Goal: Task Accomplishment & Management: Complete application form

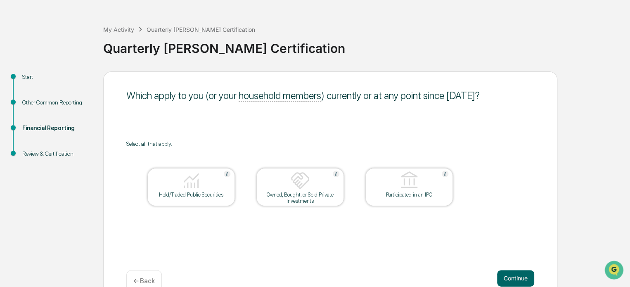
scroll to position [41, 0]
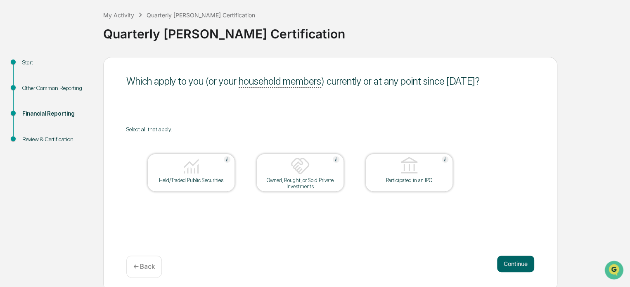
click at [189, 178] on div "Held/Traded Public Securities" at bounding box center [191, 180] width 74 height 6
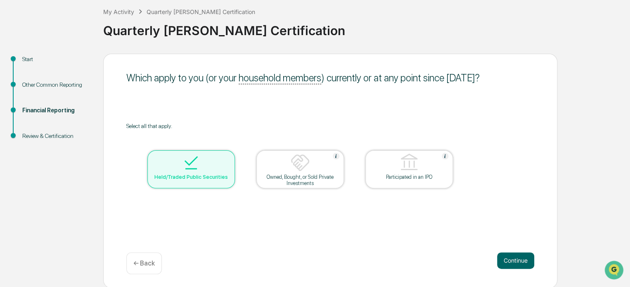
scroll to position [45, 0]
click at [509, 261] on button "Continue" at bounding box center [515, 260] width 37 height 17
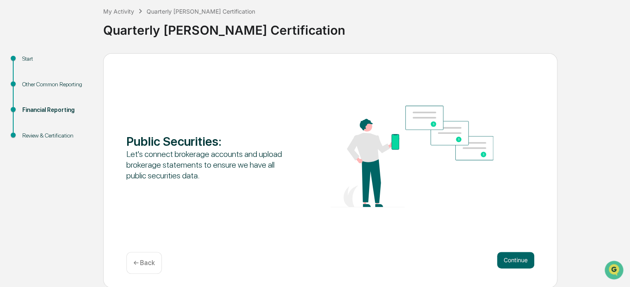
click at [521, 262] on button "Continue" at bounding box center [515, 260] width 37 height 17
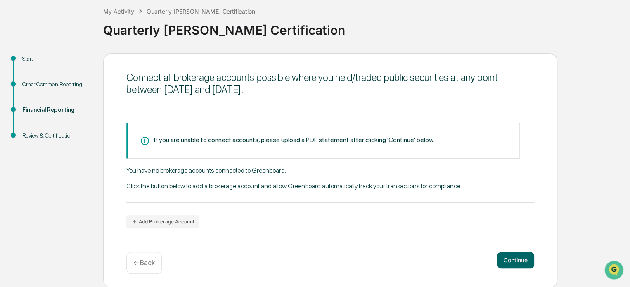
click at [513, 258] on button "Continue" at bounding box center [515, 260] width 37 height 17
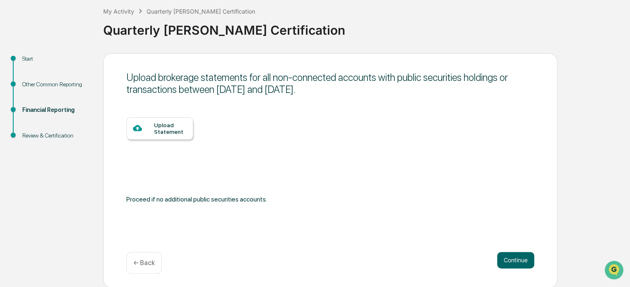
click at [505, 256] on button "Continue" at bounding box center [515, 260] width 37 height 17
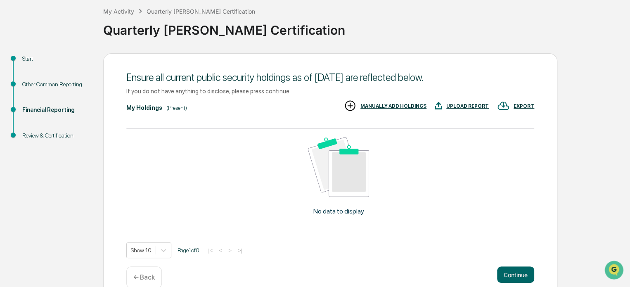
click at [511, 267] on button "Continue" at bounding box center [515, 274] width 37 height 17
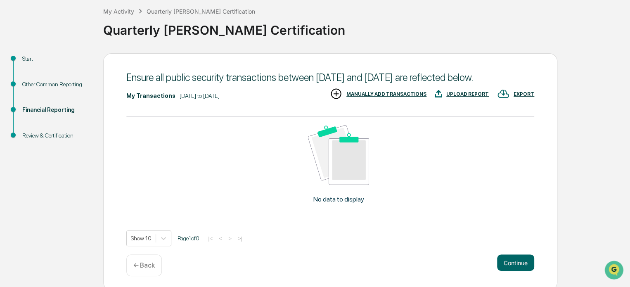
click at [511, 270] on button "Continue" at bounding box center [515, 262] width 37 height 17
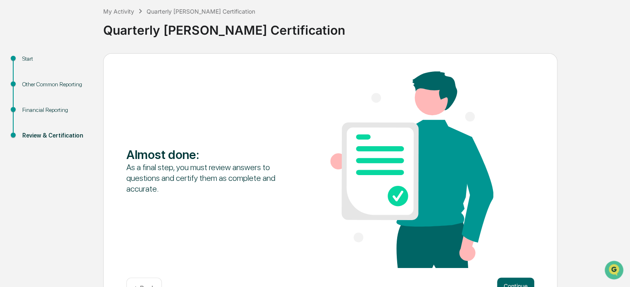
click at [509, 281] on button "Continue" at bounding box center [515, 285] width 37 height 17
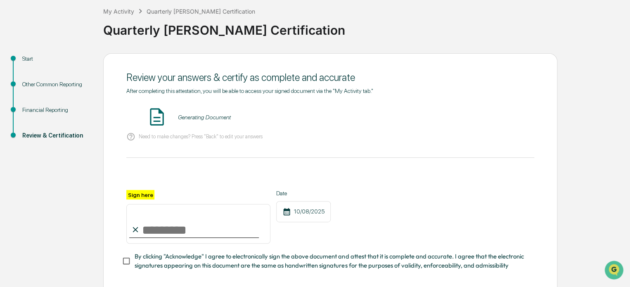
click at [145, 229] on input "Sign here" at bounding box center [198, 224] width 144 height 40
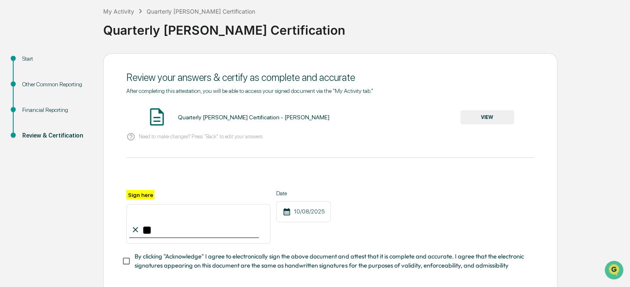
type input "*"
type input "**********"
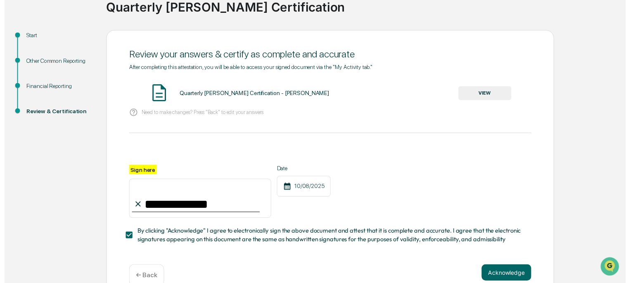
scroll to position [88, 0]
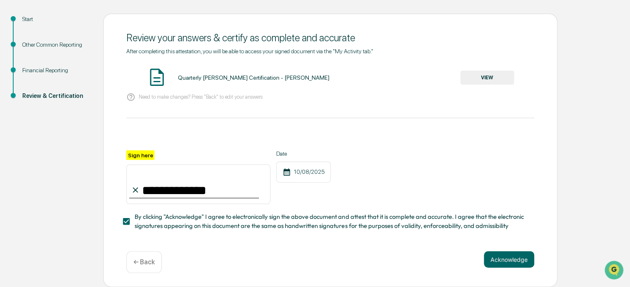
click at [512, 265] on button "Acknowledge" at bounding box center [509, 259] width 50 height 17
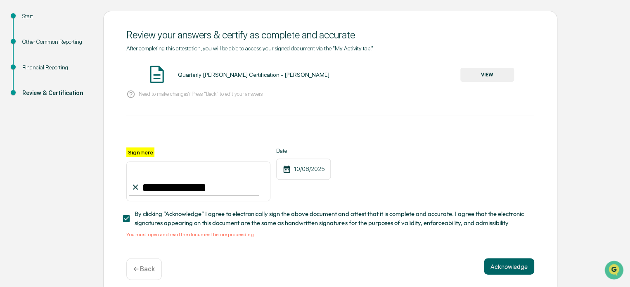
click at [482, 71] on button "VIEW" at bounding box center [487, 75] width 54 height 14
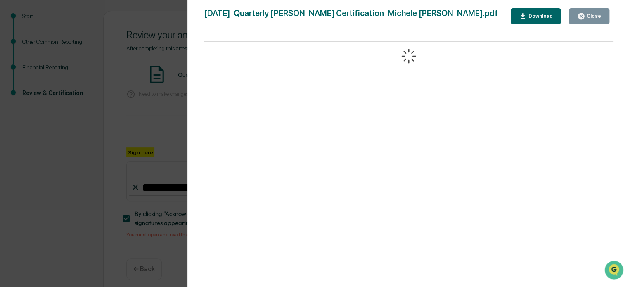
click at [586, 18] on div "Close" at bounding box center [593, 16] width 16 height 6
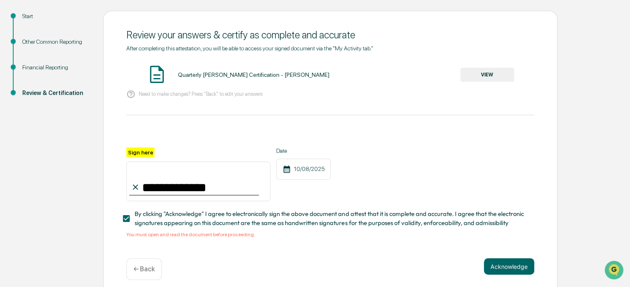
click at [509, 272] on button "Acknowledge" at bounding box center [509, 266] width 50 height 17
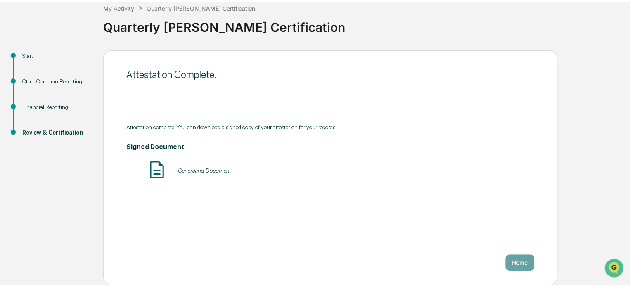
scroll to position [45, 0]
